Goal: Information Seeking & Learning: Learn about a topic

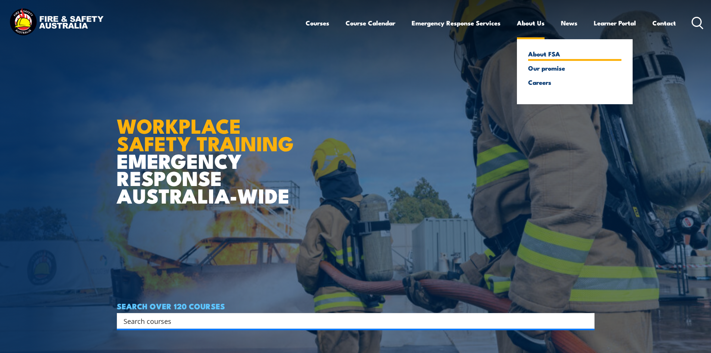
click at [544, 54] on link "About FSA" at bounding box center [574, 53] width 93 height 7
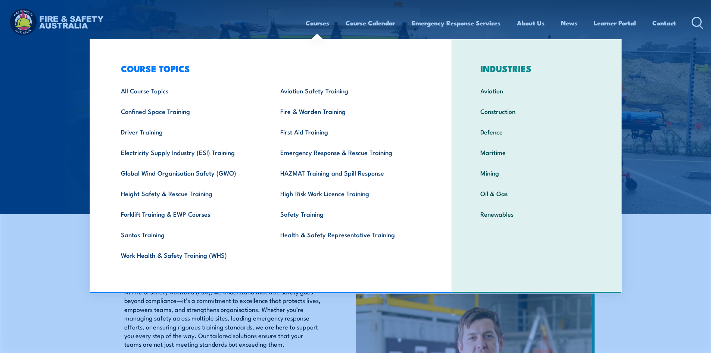
click at [321, 22] on link "Courses" at bounding box center [318, 23] width 24 height 20
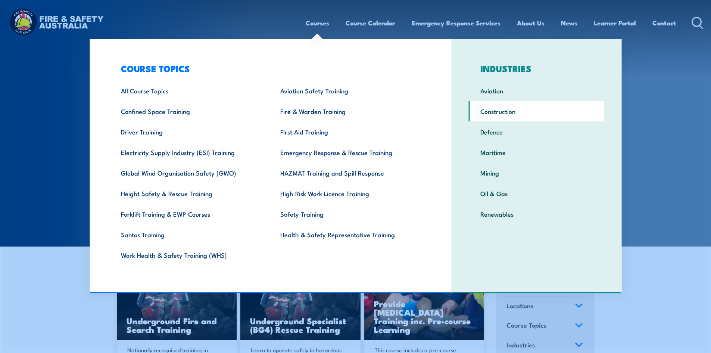
click at [495, 111] on link "Construction" at bounding box center [536, 111] width 135 height 21
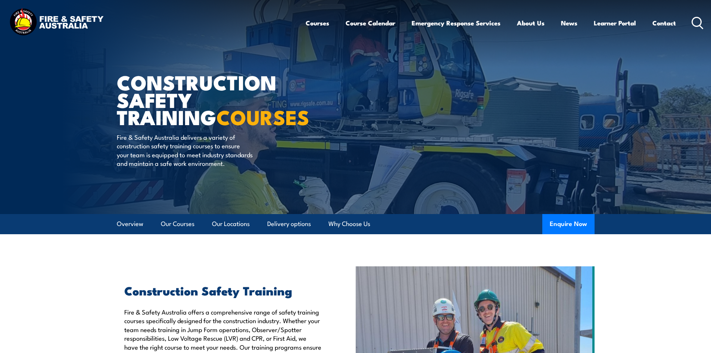
click at [695, 21] on icon at bounding box center [698, 23] width 12 height 12
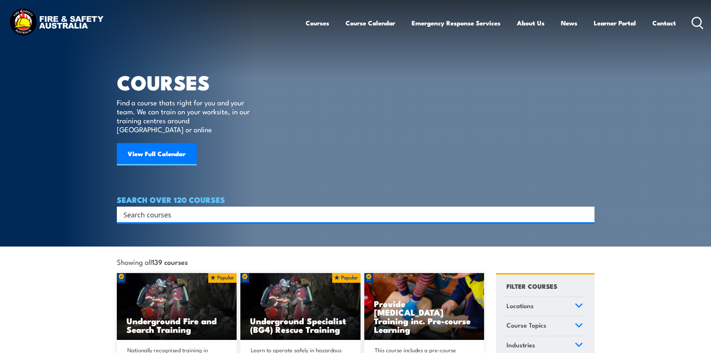
click at [182, 209] on input "Search input" at bounding box center [351, 214] width 455 height 11
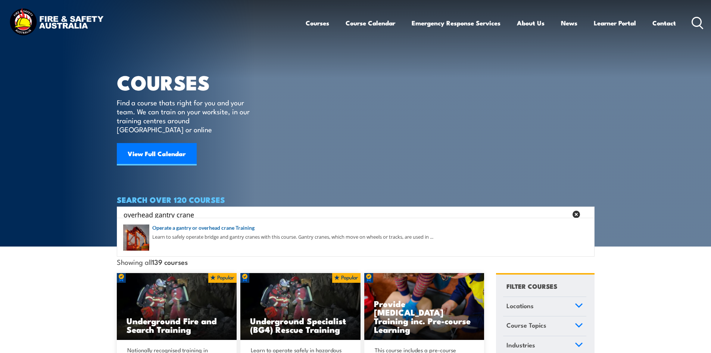
type input "overhead gantry crane"
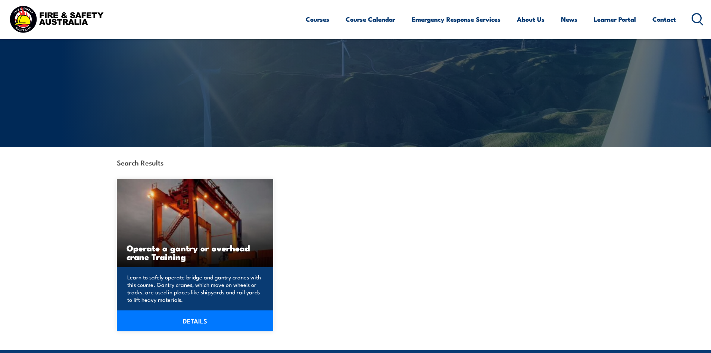
scroll to position [75, 0]
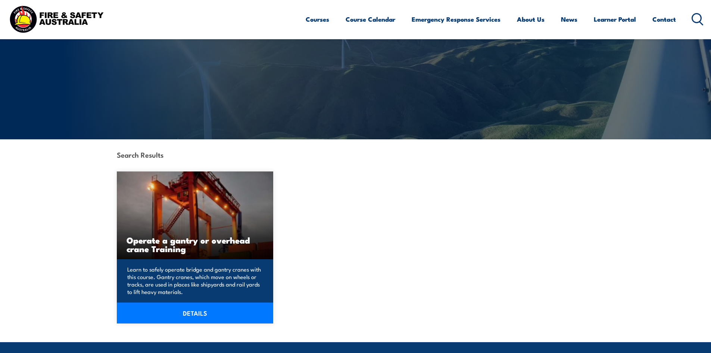
click at [203, 307] on link "DETAILS" at bounding box center [195, 312] width 157 height 21
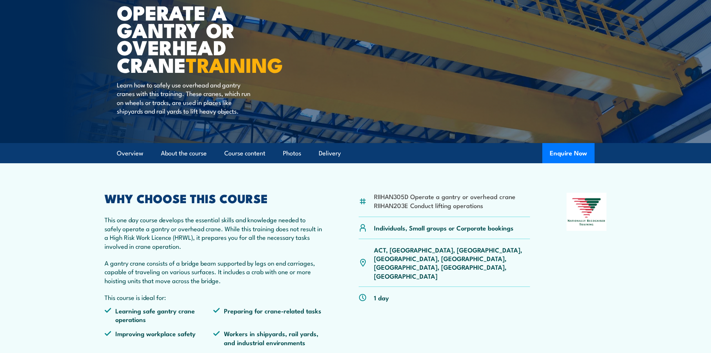
scroll to position [112, 0]
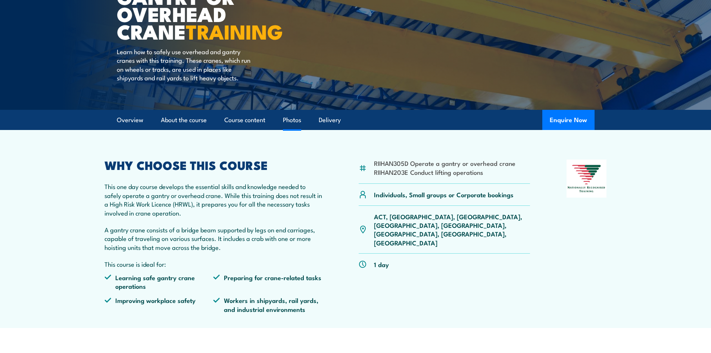
click at [294, 117] on link "Photos" at bounding box center [292, 120] width 18 height 20
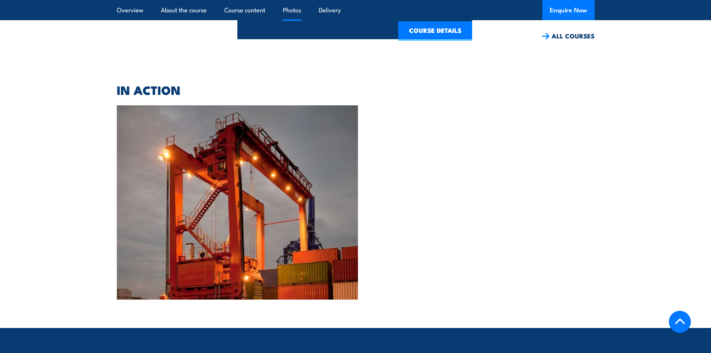
scroll to position [1546, 0]
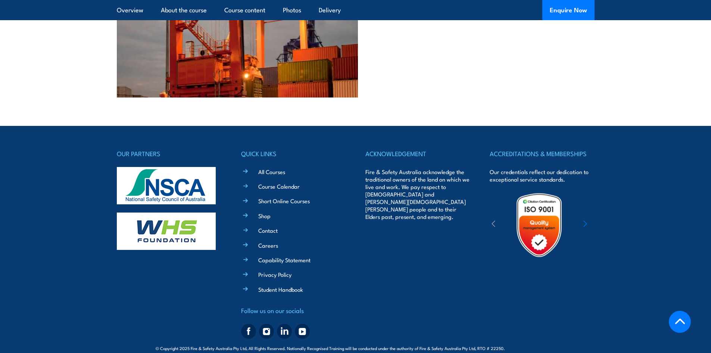
click at [587, 220] on icon "button" at bounding box center [585, 223] width 4 height 7
click at [586, 220] on icon "button" at bounding box center [585, 223] width 4 height 7
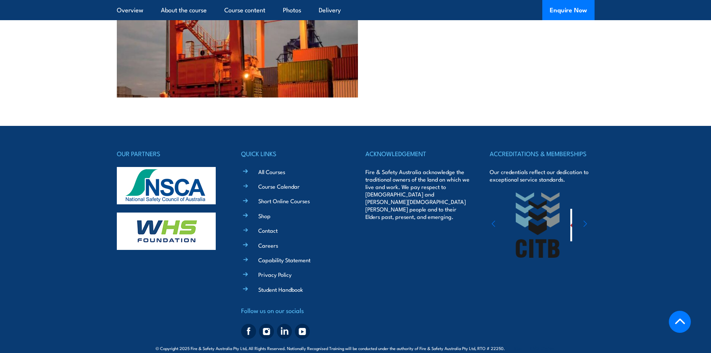
click at [586, 220] on icon "button" at bounding box center [585, 223] width 4 height 7
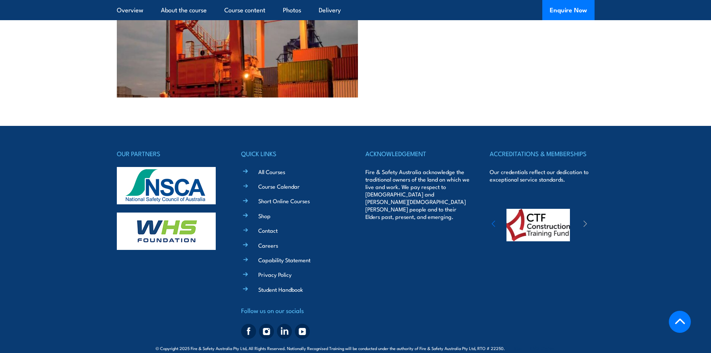
click at [586, 220] on icon "button" at bounding box center [585, 223] width 4 height 7
click at [493, 220] on icon "button" at bounding box center [494, 223] width 4 height 7
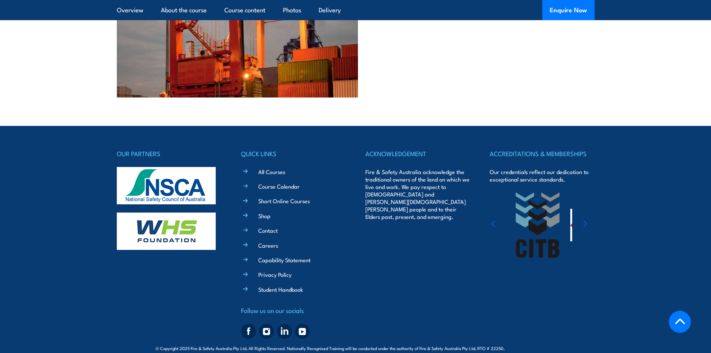
click at [493, 220] on icon "button" at bounding box center [494, 223] width 4 height 7
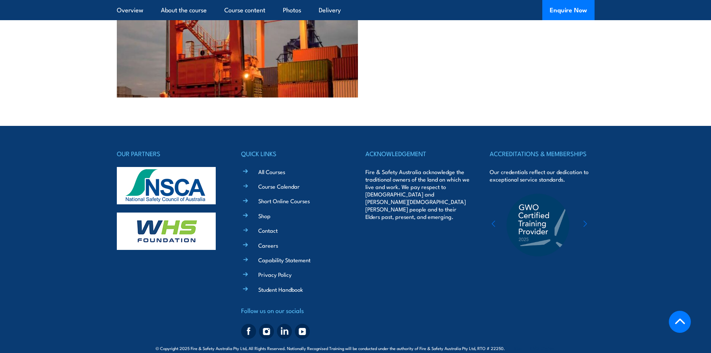
click at [493, 220] on icon "button" at bounding box center [494, 223] width 4 height 7
click at [495, 220] on icon "button" at bounding box center [494, 223] width 4 height 7
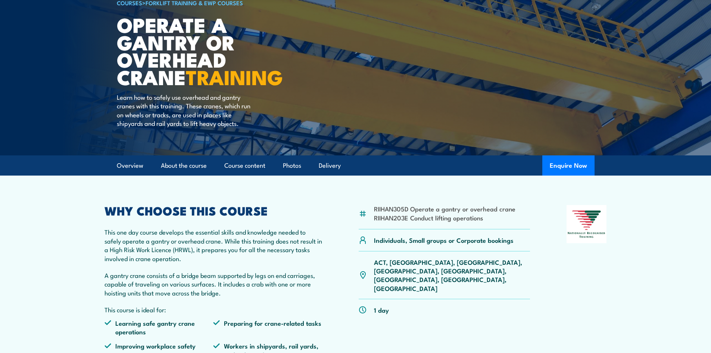
scroll to position [0, 0]
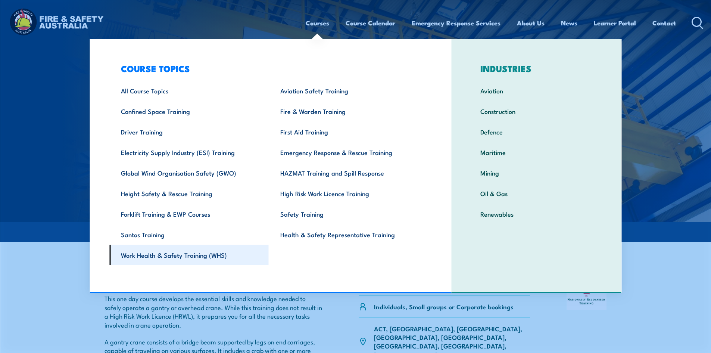
click at [156, 253] on link "Work Health & Safety Training (WHS)" at bounding box center [188, 254] width 159 height 21
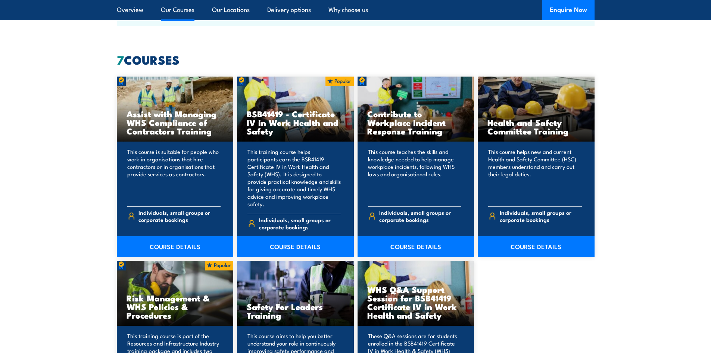
scroll to position [560, 0]
